Goal: Task Accomplishment & Management: Complete application form

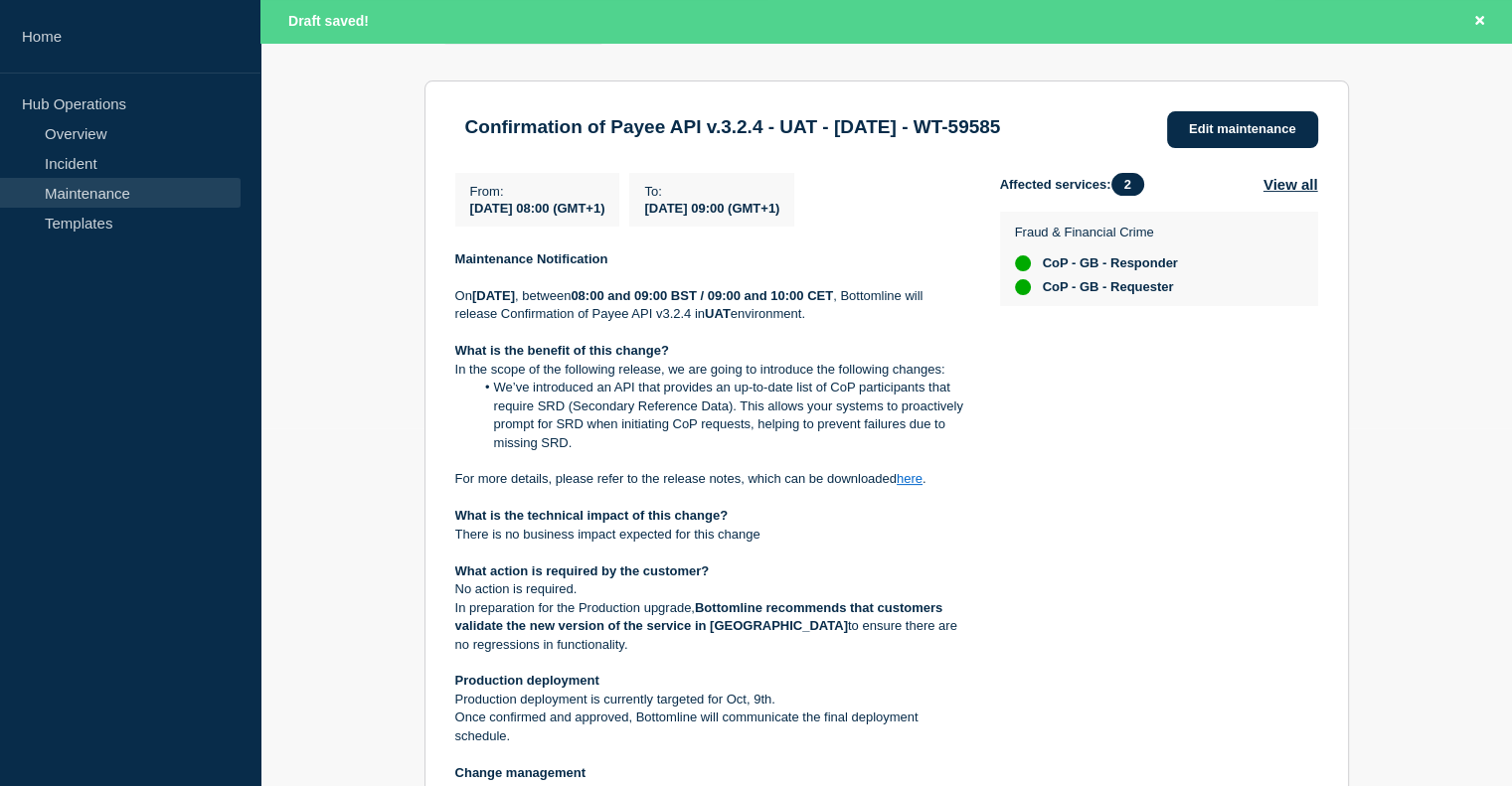
scroll to position [358, 0]
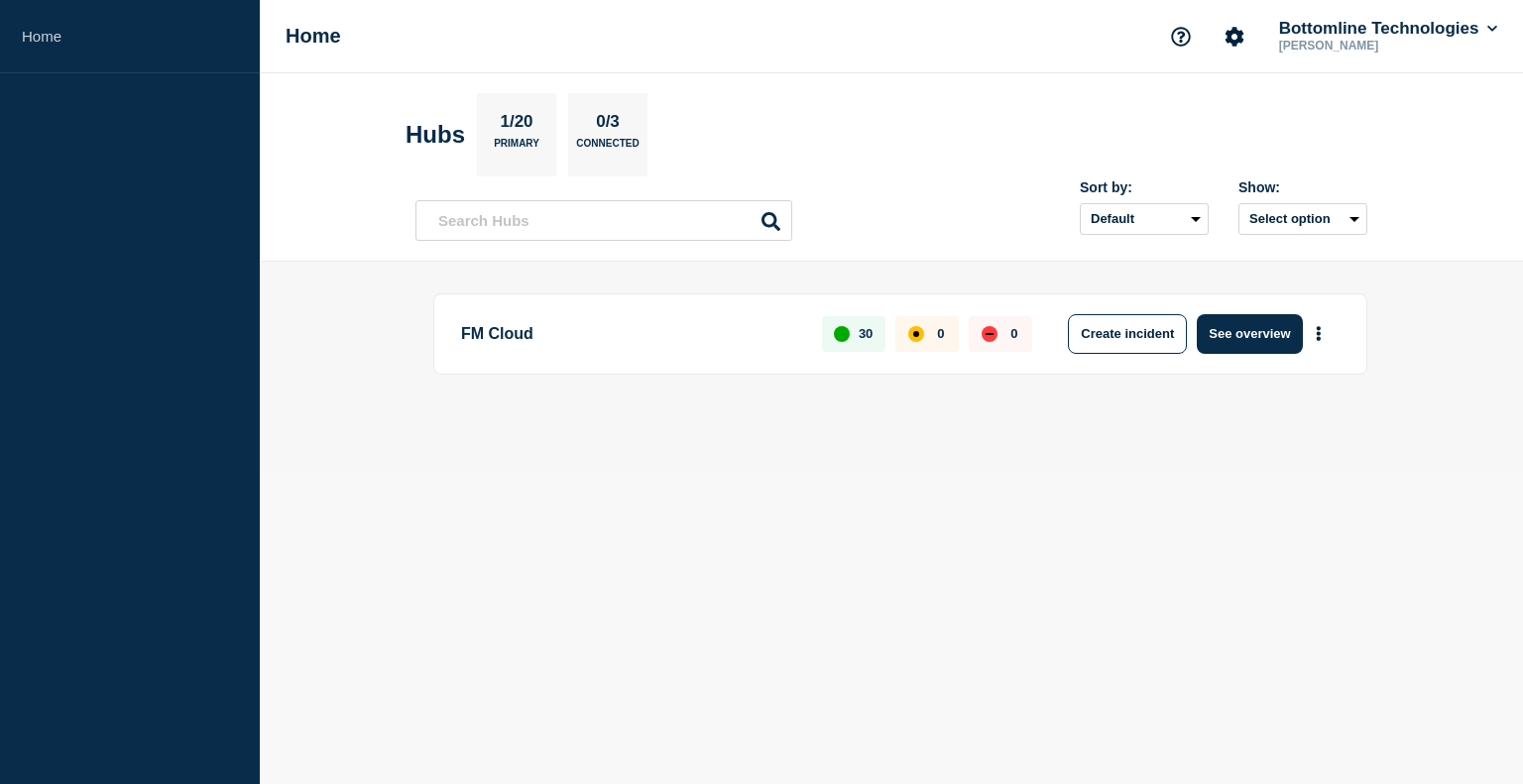
click at [533, 142] on p "Primary" at bounding box center [516, 148] width 46 height 21
click at [514, 350] on p "FM Cloud" at bounding box center [629, 334] width 339 height 40
click at [510, 332] on p "FM Cloud" at bounding box center [629, 334] width 339 height 40
click at [1263, 323] on button "See overview" at bounding box center [1250, 334] width 105 height 40
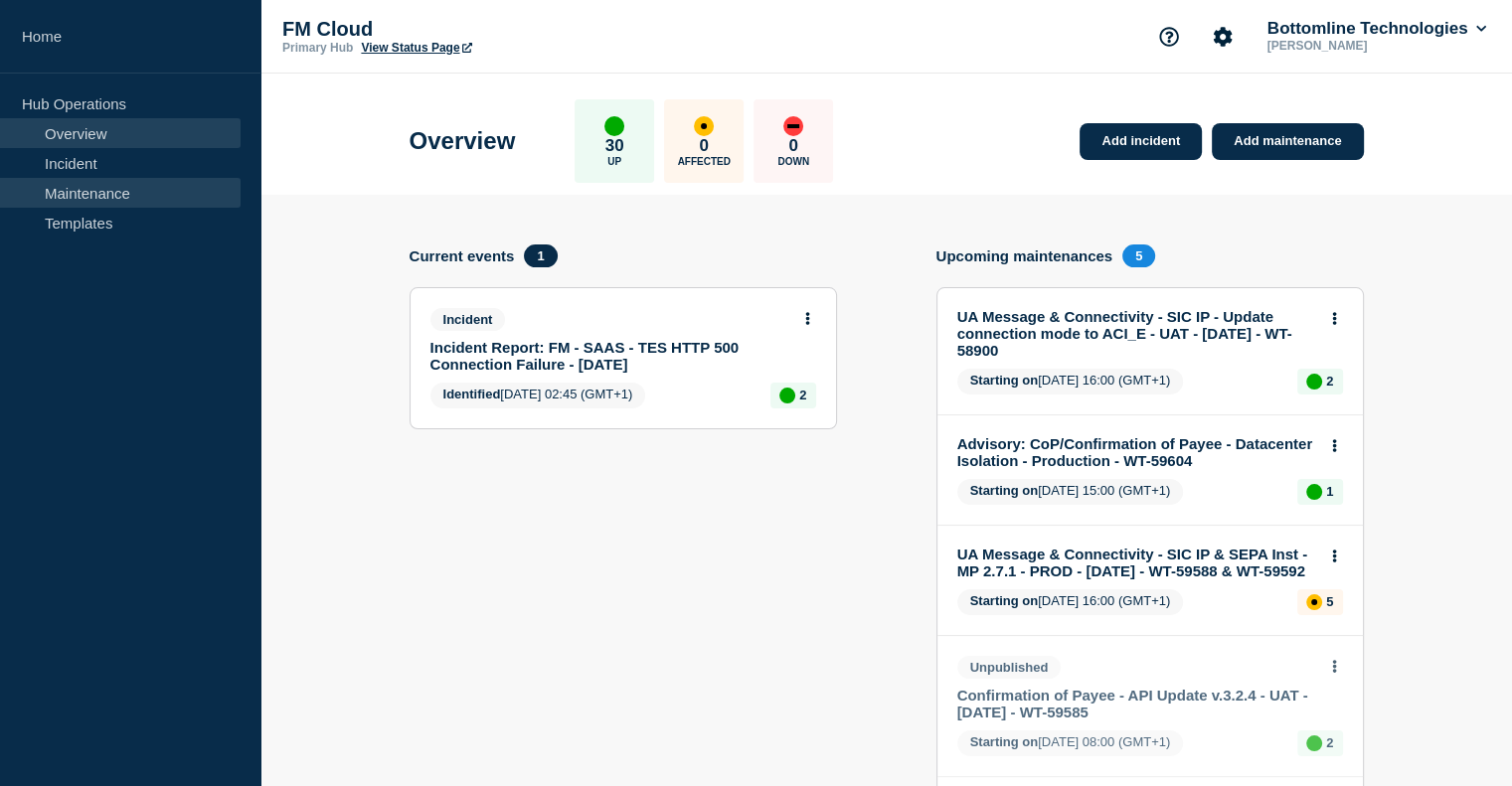
click at [95, 190] on link "Maintenance" at bounding box center [120, 193] width 241 height 30
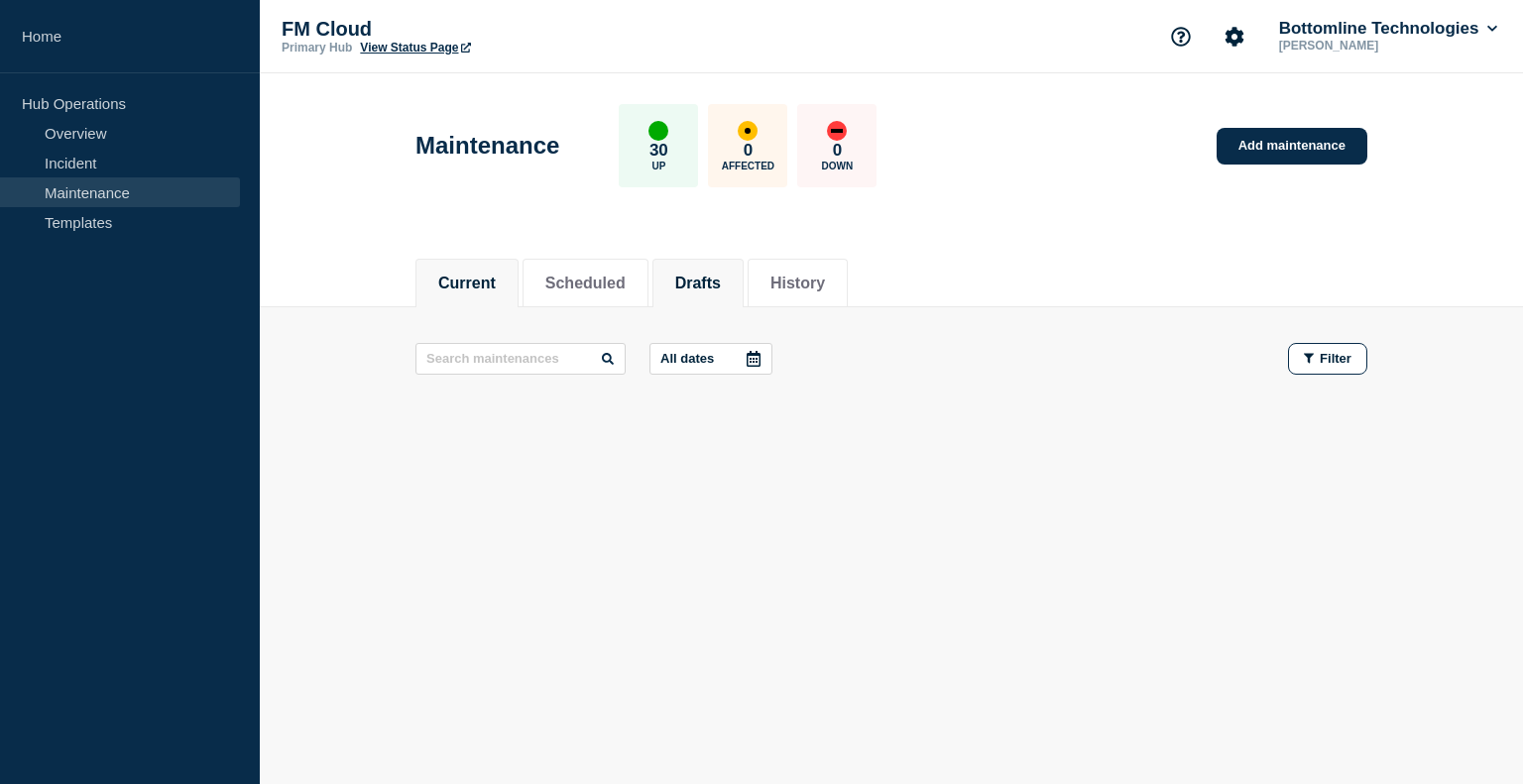
click at [721, 275] on button "Drafts" at bounding box center [698, 284] width 46 height 18
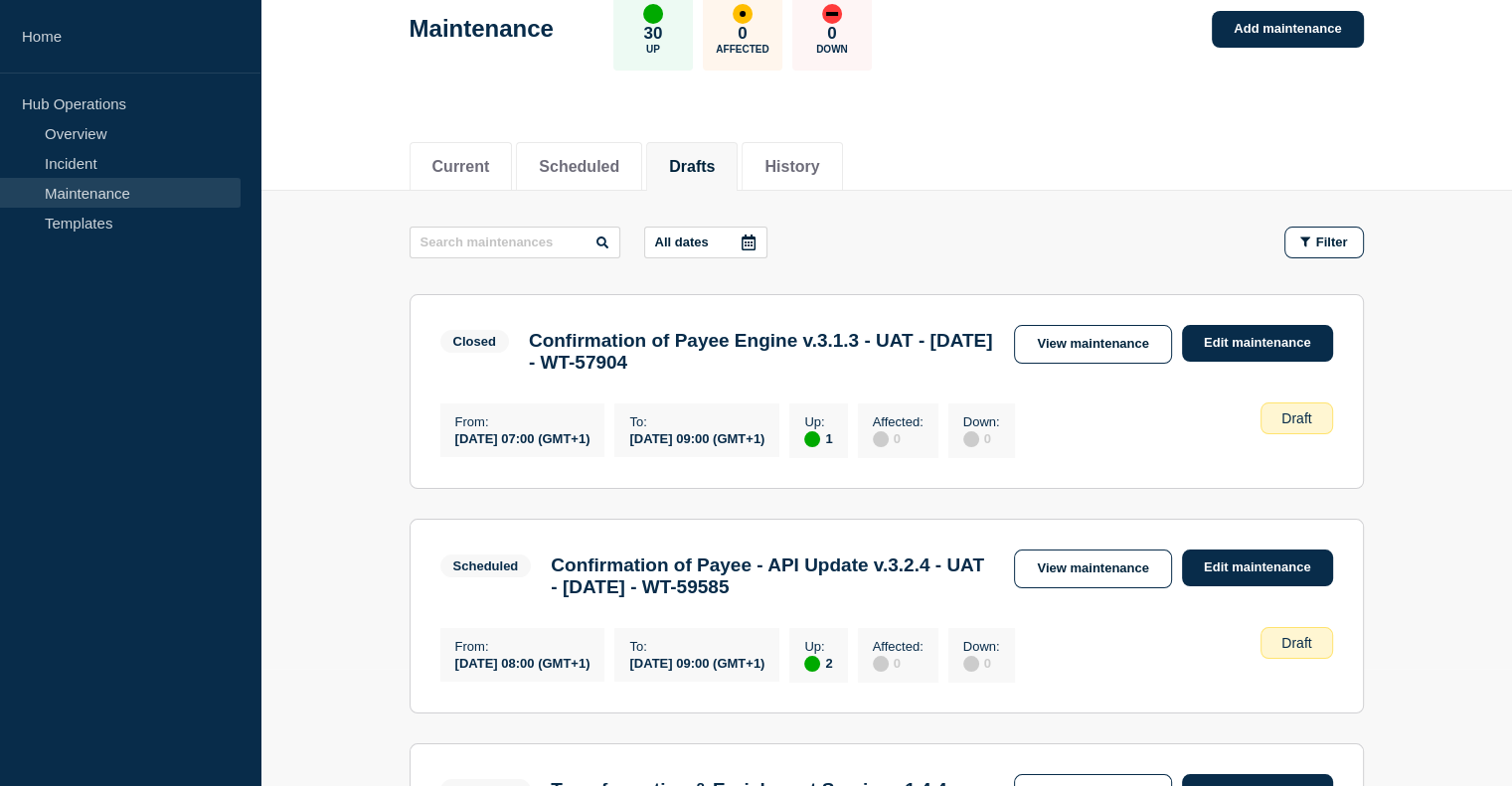
scroll to position [131, 0]
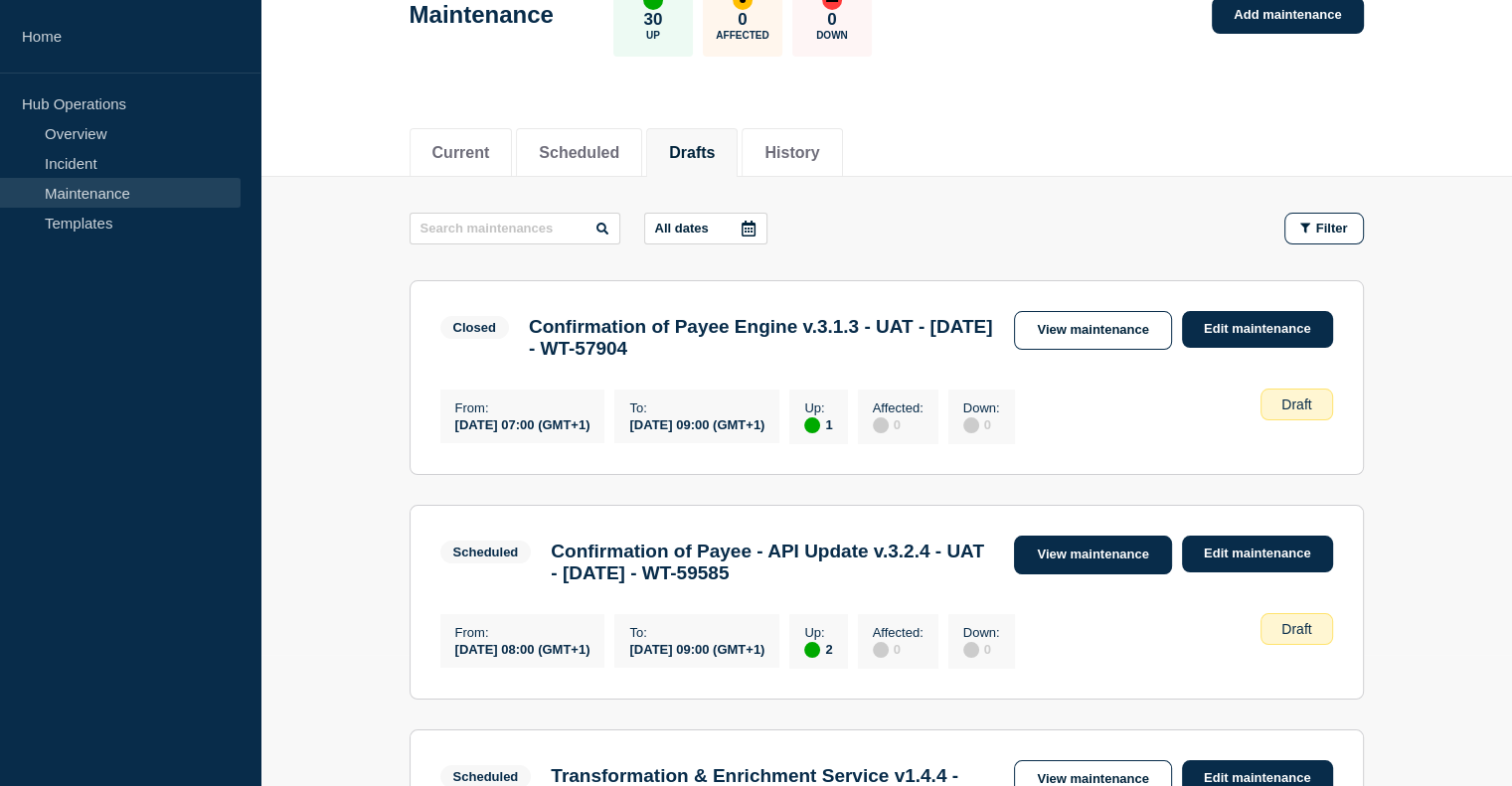
click at [1094, 558] on link "View maintenance" at bounding box center [1093, 554] width 157 height 39
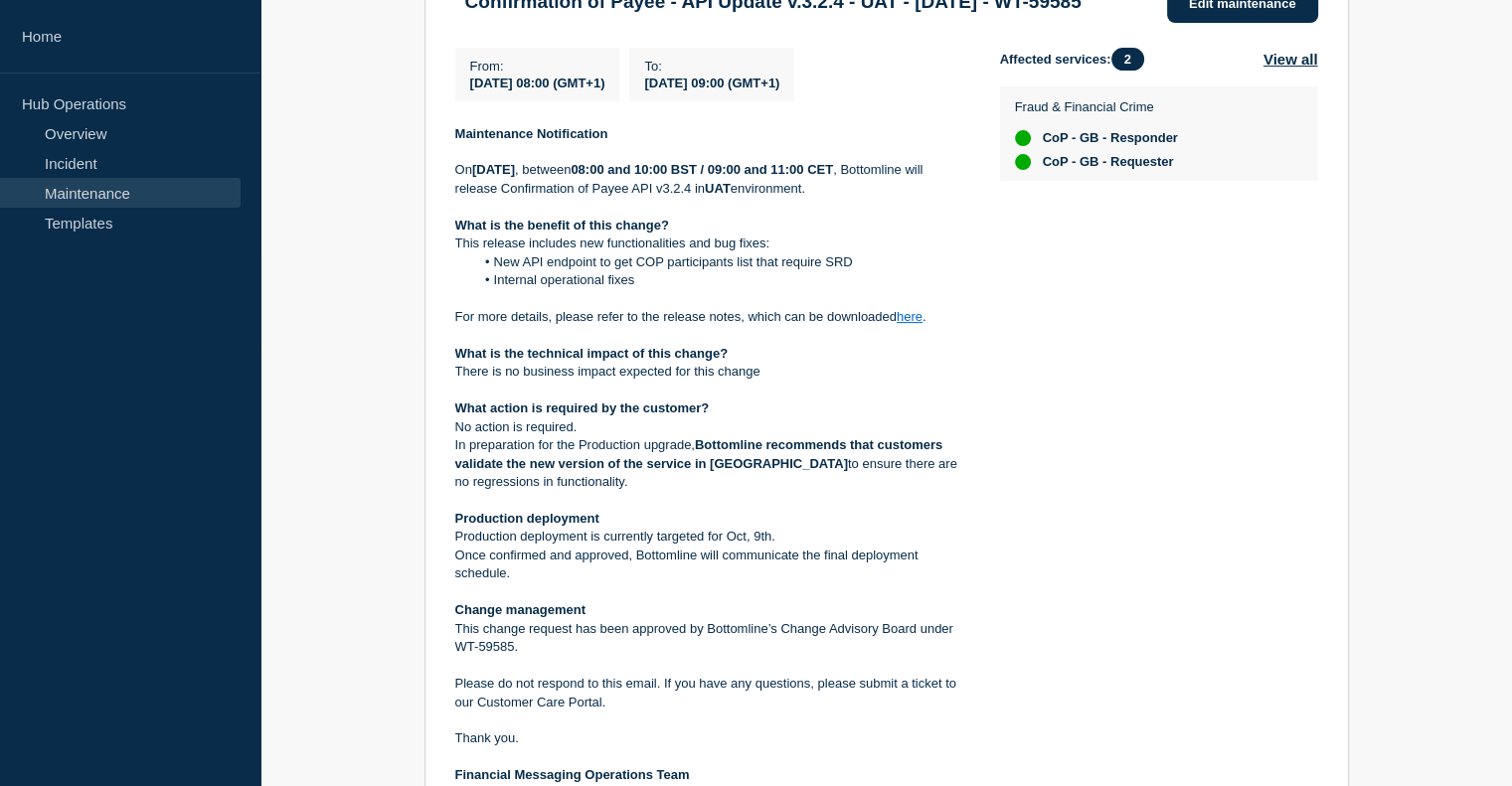
scroll to position [183, 0]
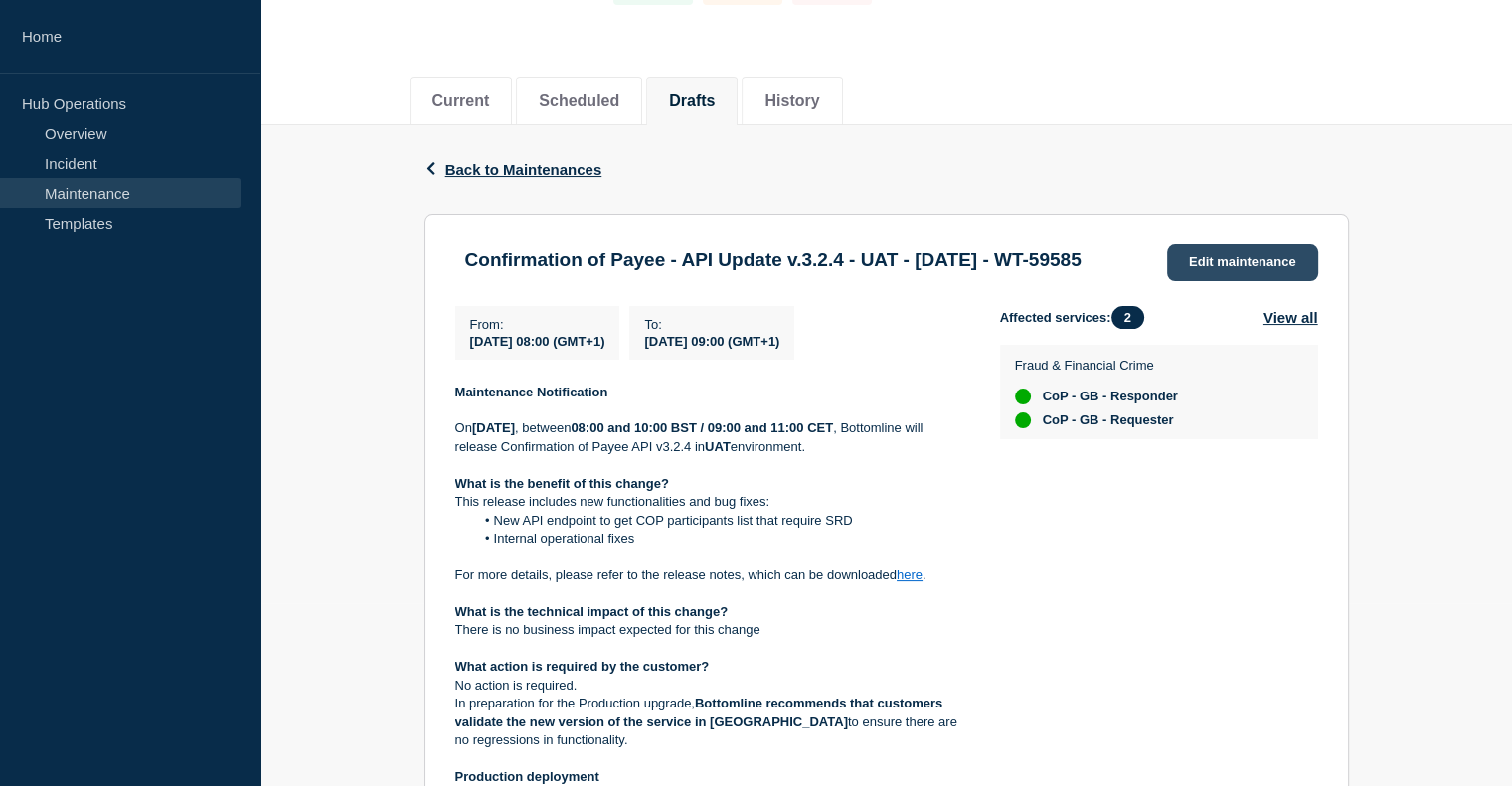
click at [1227, 256] on link "Edit maintenance" at bounding box center [1243, 263] width 151 height 37
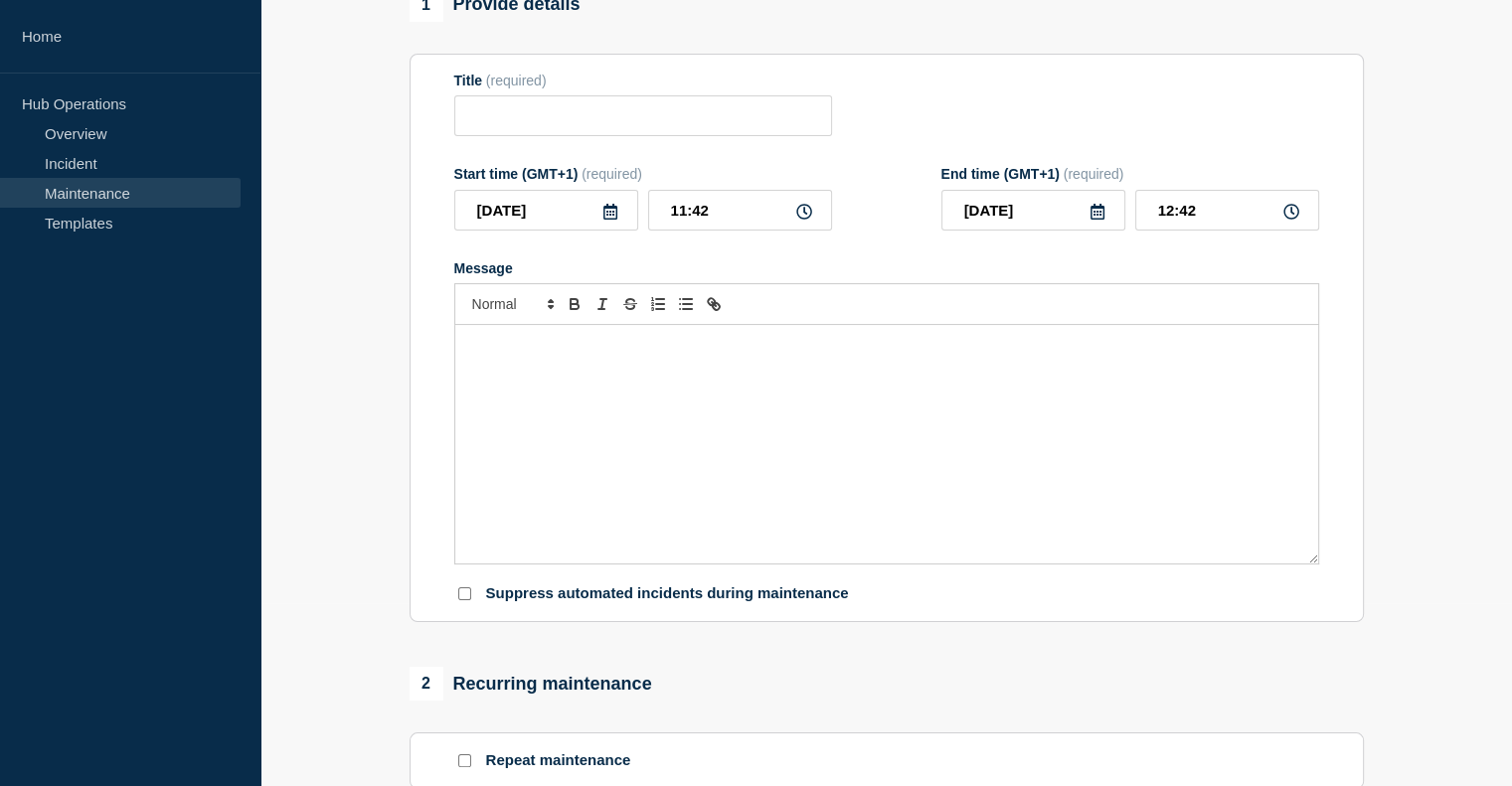
type input "Confirmation of Payee - API Update v.3.2.4 - UAT - 29/SEP/2025 - WT-59585"
type input "2025-09-29"
type input "08:00"
type input "2025-09-29"
type input "09:00"
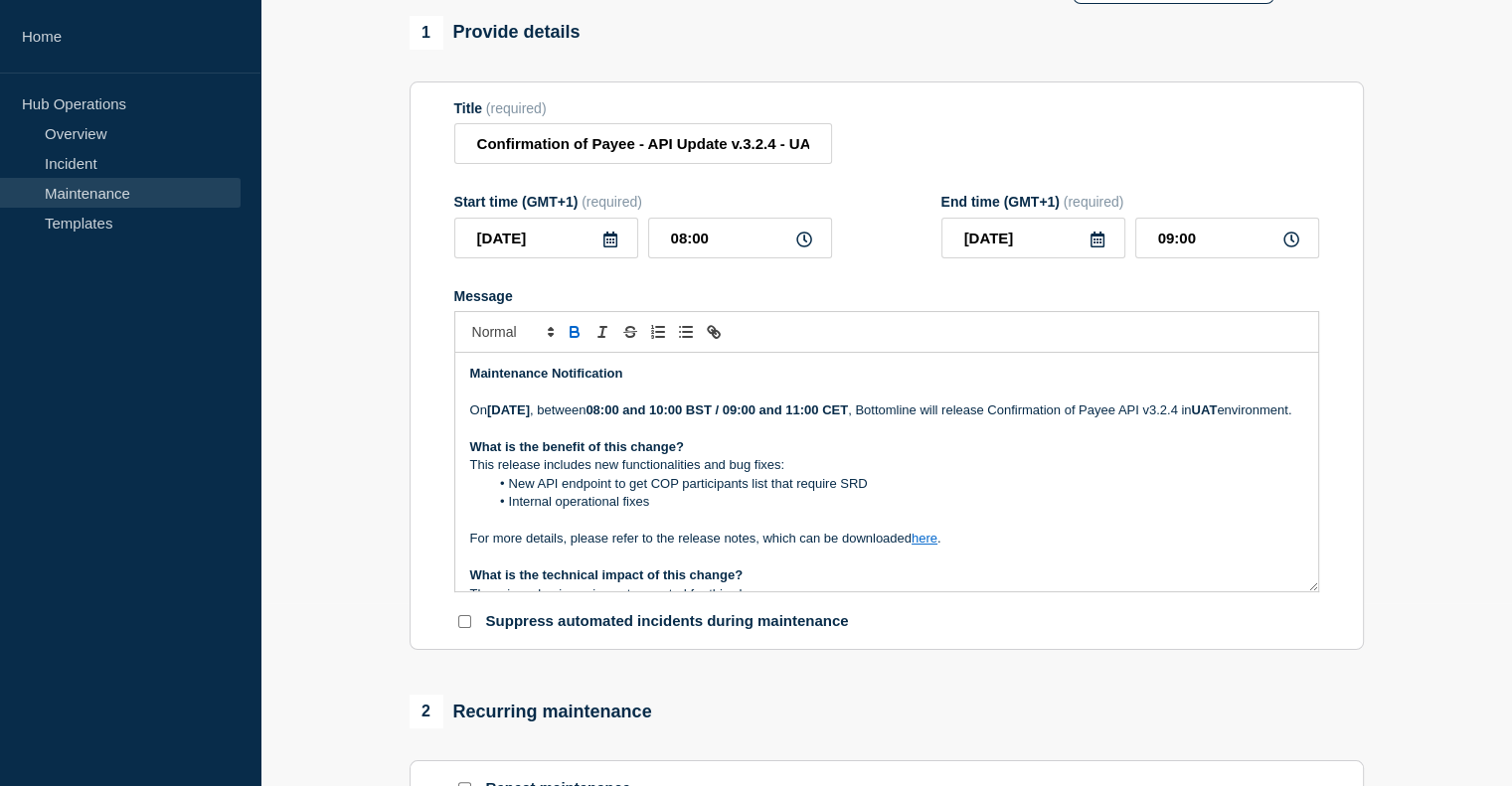
click at [926, 545] on link "here" at bounding box center [925, 537] width 26 height 15
click at [994, 528] on link at bounding box center [971, 520] width 47 height 15
paste input "HA9WH9K8P8BT"
type input "https://bottomline.thruinc.net/Publishing/Link.aspx?LinkID=0HA9WH9K8P8BT"
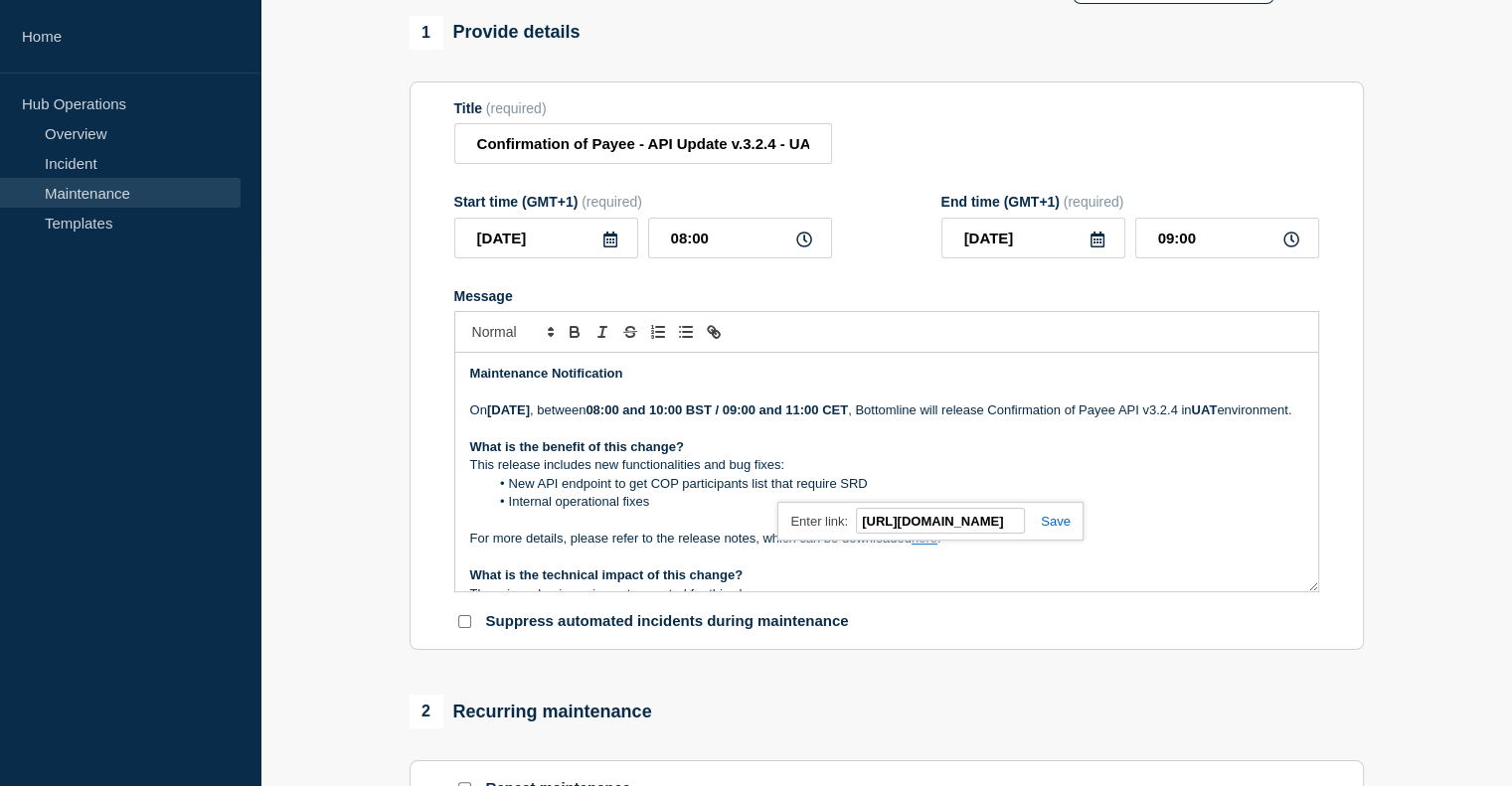
click at [1045, 528] on link at bounding box center [1048, 520] width 46 height 15
click at [925, 545] on link "here" at bounding box center [925, 537] width 26 height 15
click at [947, 533] on link "https://bottomline.thruinc.net/Publishing/Link.aspx?LinkID=0HA9WH9K8P8BT" at bounding box center [878, 521] width 136 height 26
click at [1096, 419] on p "On Monday 29th September 2025 , between 08:00 and 10:00 BST / 09:00 and 11:00 C…" at bounding box center [886, 411] width 833 height 18
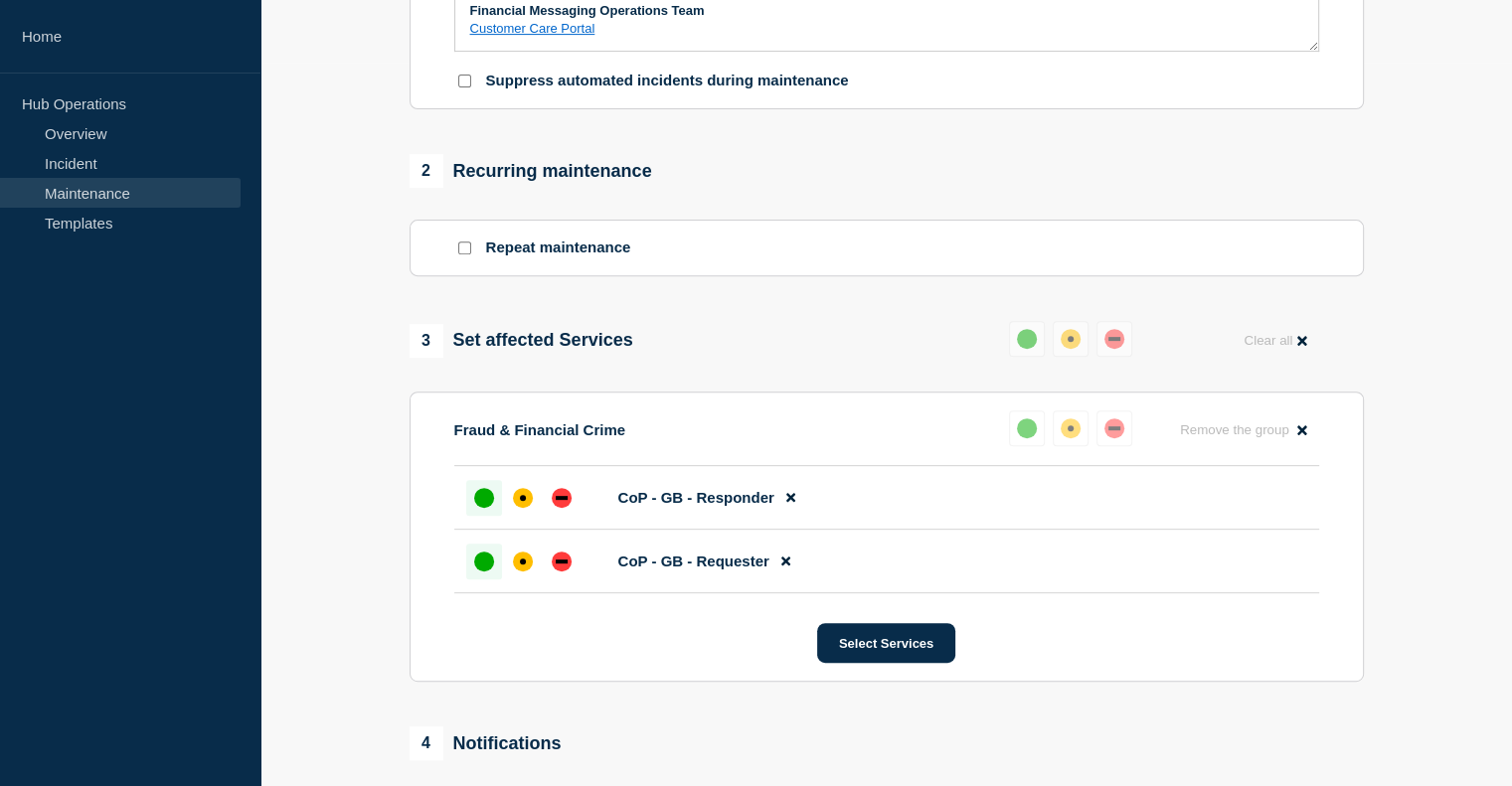
scroll to position [1055, 0]
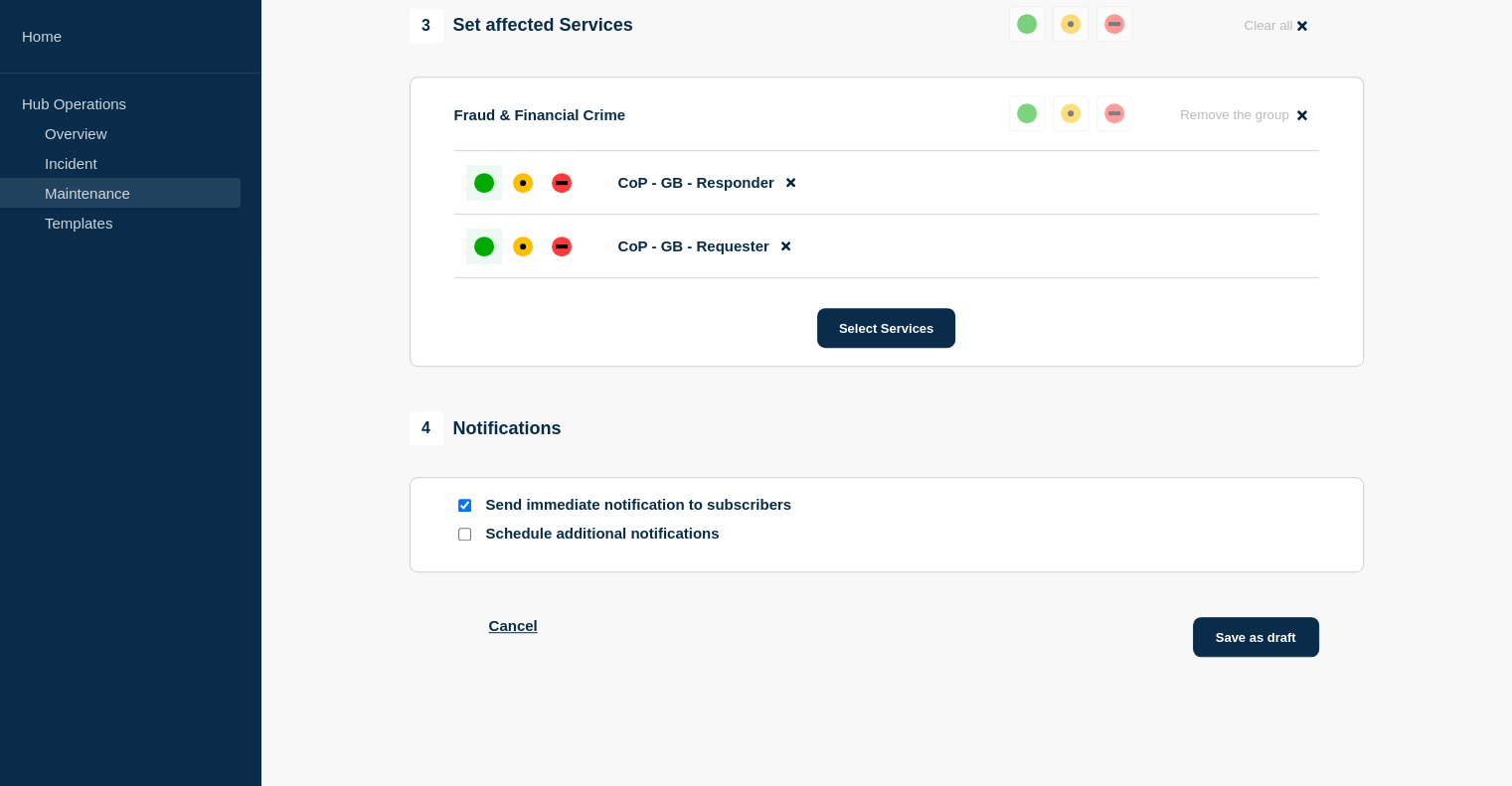
click at [1223, 629] on button "Save as draft" at bounding box center [1256, 637] width 126 height 40
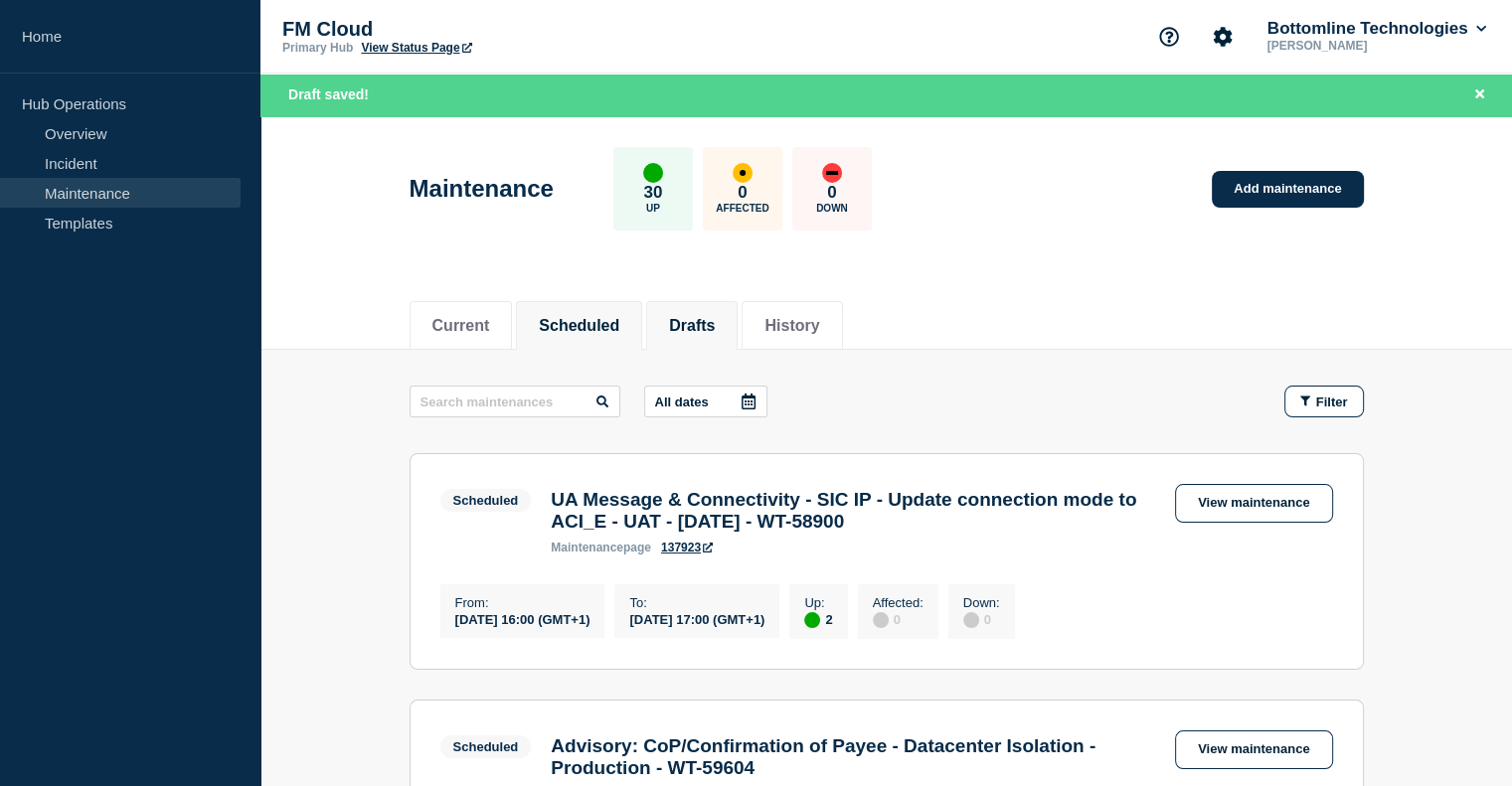
click at [685, 326] on li "Drafts" at bounding box center [692, 325] width 92 height 49
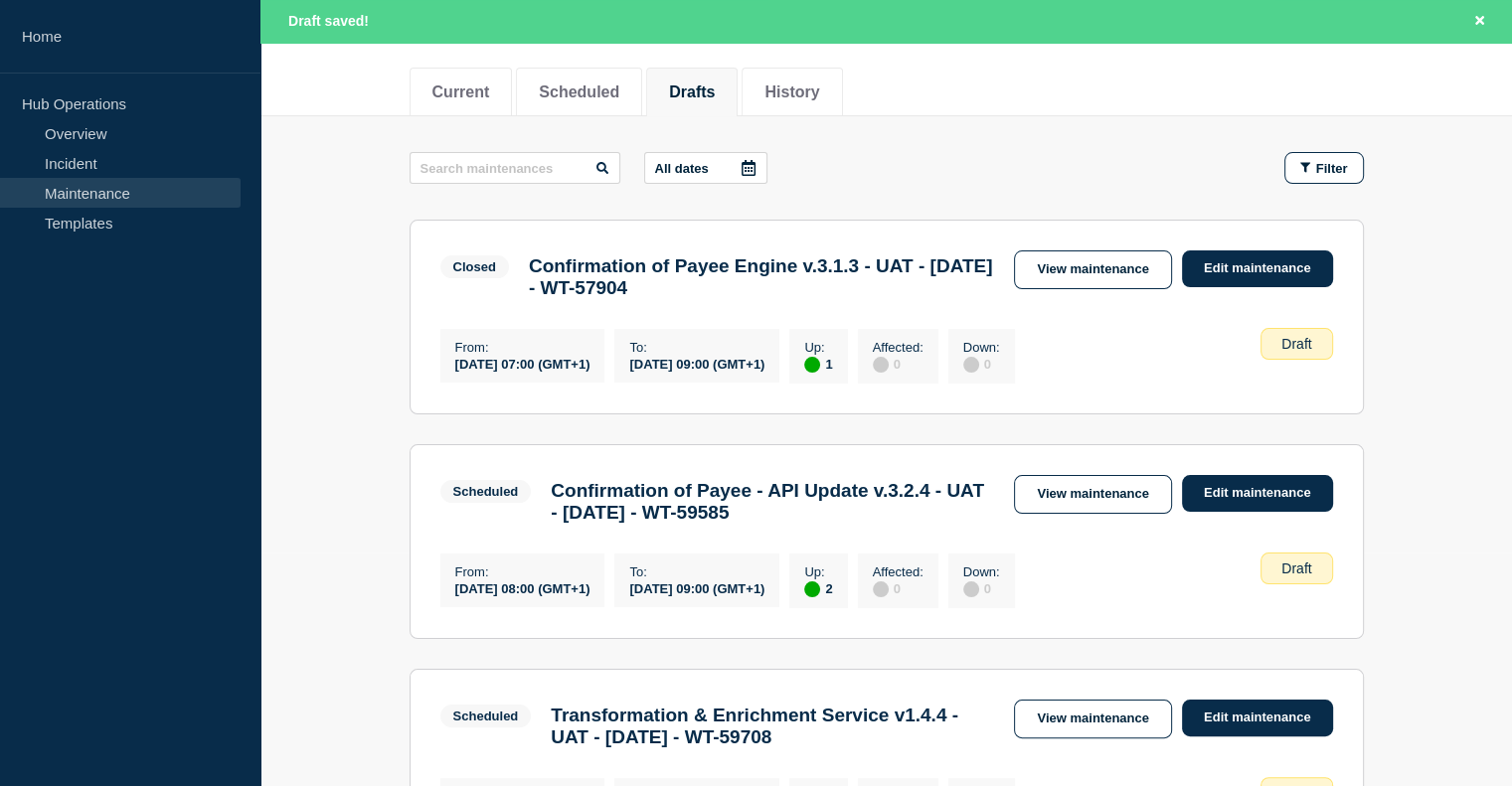
scroll to position [376, 0]
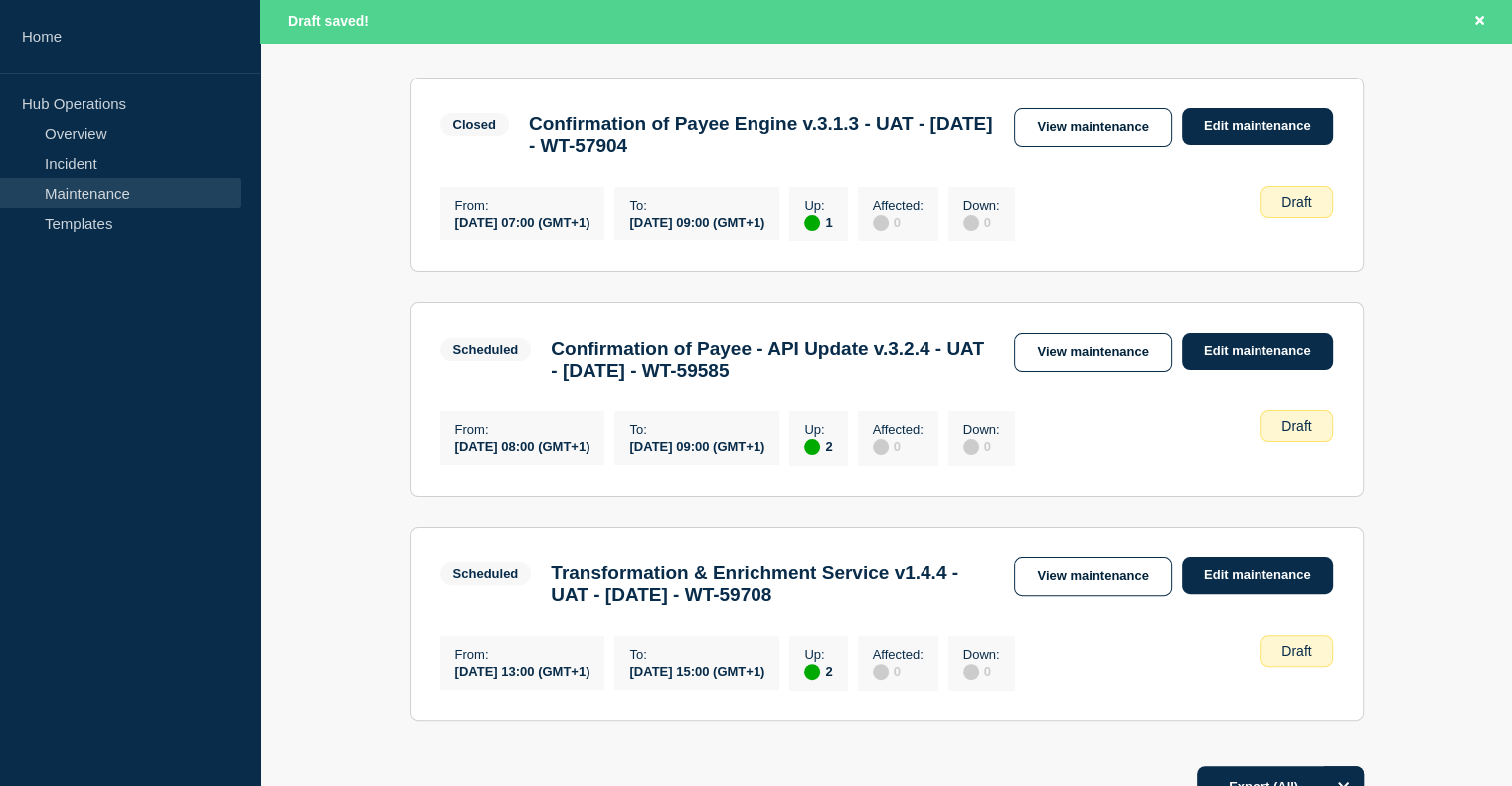
click at [803, 377] on h3 "Confirmation of Payee - API Update v.3.2.4 - UAT - 29/SEP/2025 - WT-59585" at bounding box center [771, 360] width 443 height 44
click at [1054, 372] on link "View maintenance" at bounding box center [1093, 352] width 157 height 39
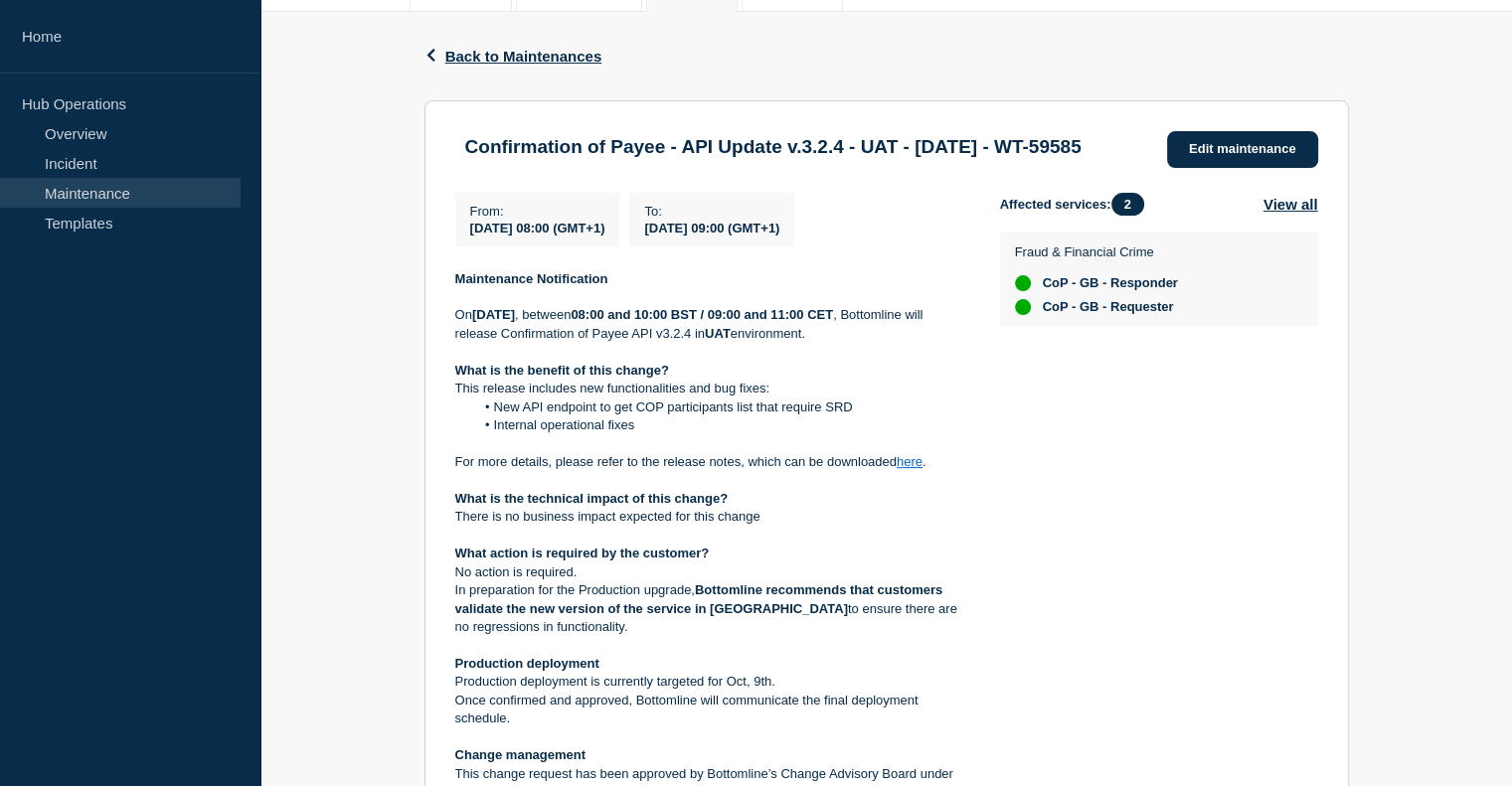
scroll to position [297, 0]
click at [915, 468] on link "here" at bounding box center [910, 460] width 26 height 15
